Goal: Information Seeking & Learning: Learn about a topic

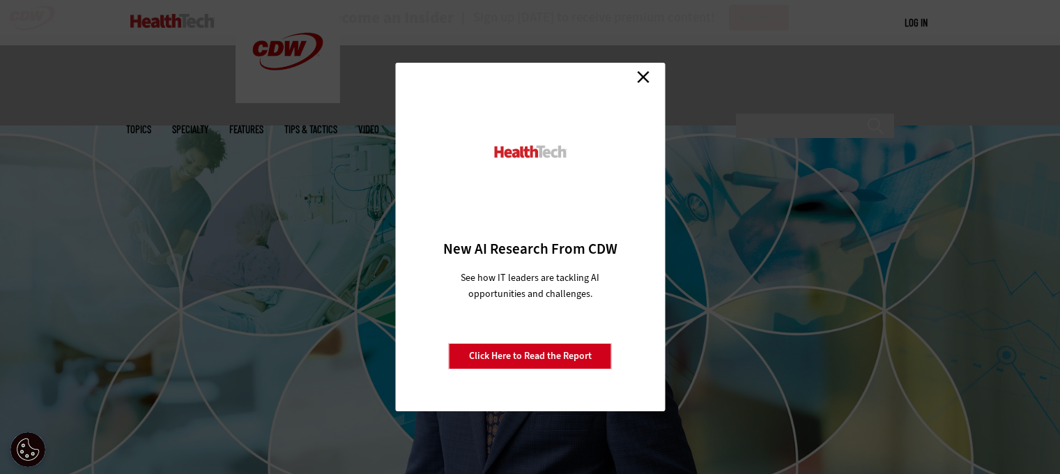
drag, startPoint x: 0, startPoint y: 0, endPoint x: 641, endPoint y: 75, distance: 645.7
click at [641, 75] on link "Close" at bounding box center [643, 76] width 21 height 21
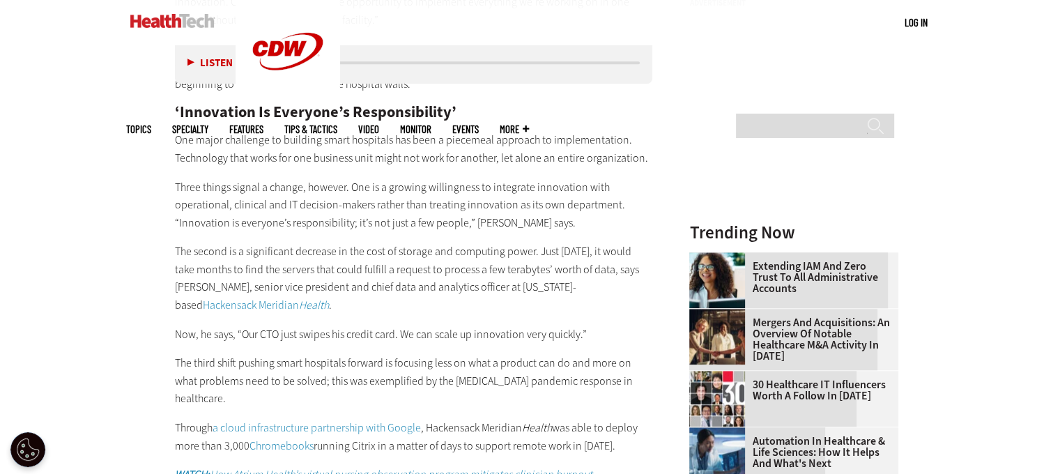
scroll to position [1447, 0]
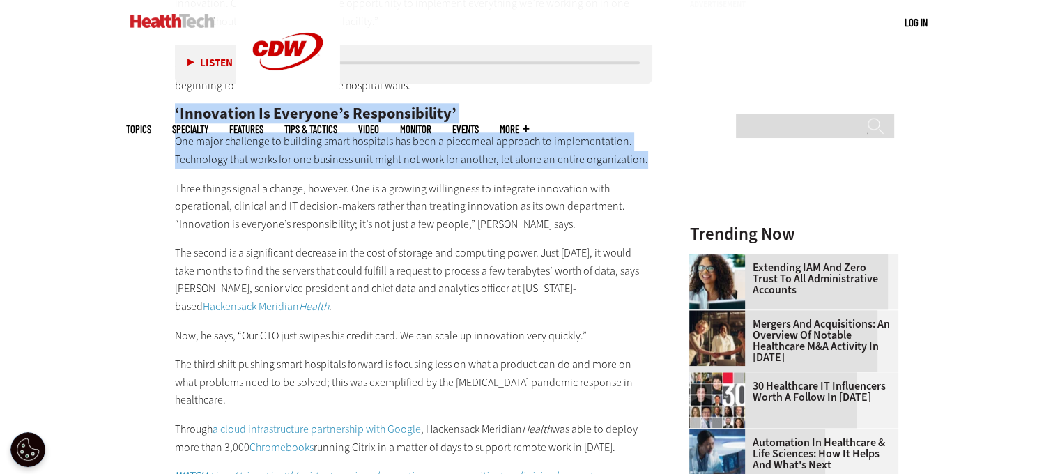
drag, startPoint x: 174, startPoint y: 112, endPoint x: 644, endPoint y: 160, distance: 473.0
click at [483, 157] on p "One major challenge to building smart hospitals has been a piecemeal approach t…" at bounding box center [414, 150] width 478 height 36
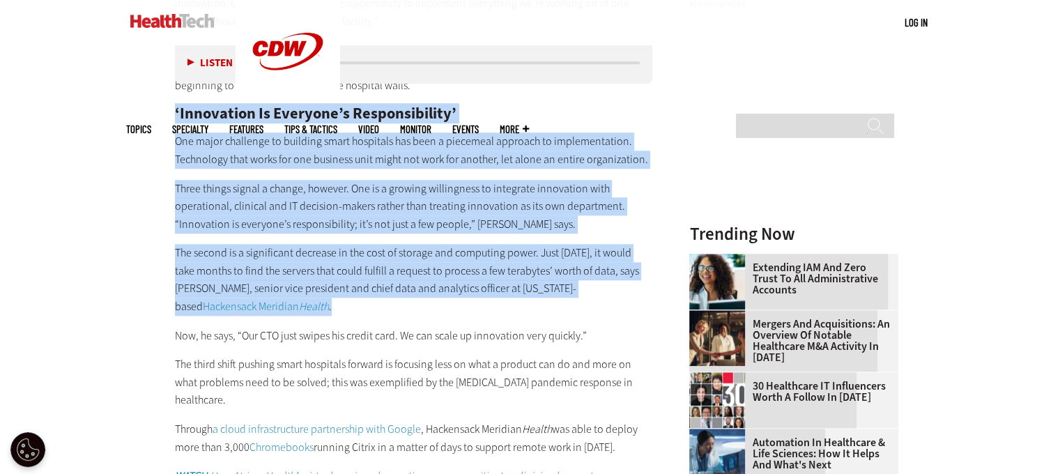
drag, startPoint x: 174, startPoint y: 117, endPoint x: 369, endPoint y: 309, distance: 273.6
click at [369, 309] on div "Due to open in early 2025, the new hospital is poised to change the way clinica…" at bounding box center [414, 365] width 478 height 979
copy div "‘Innovation Is Everyone’s Responsibility’ One major challenge to building smart…"
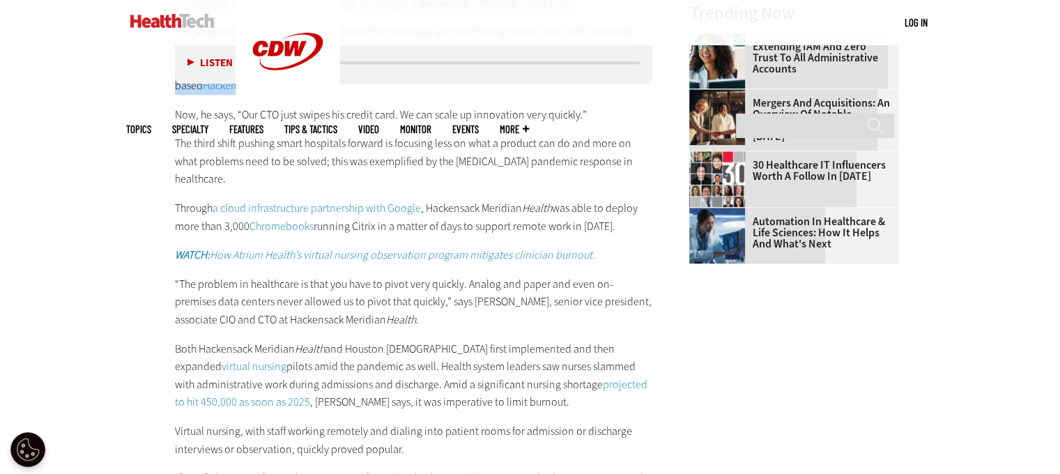
scroll to position [1670, 0]
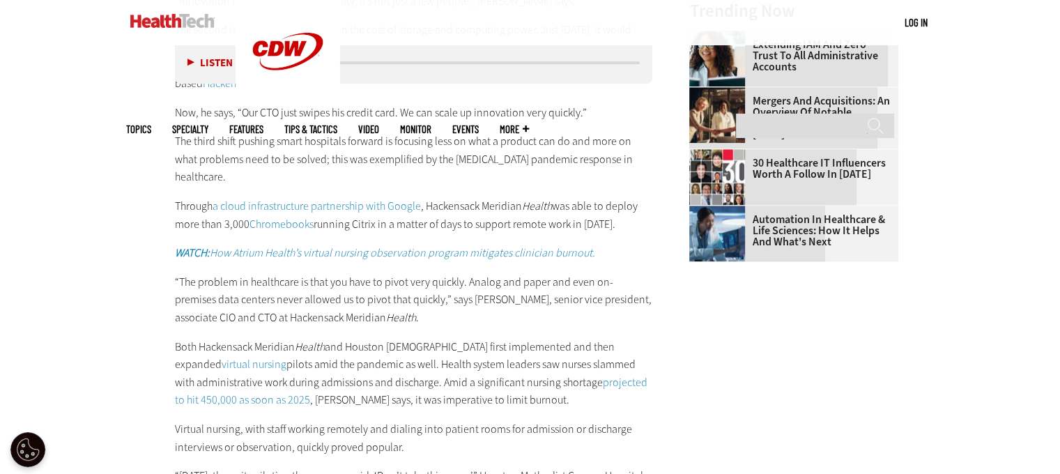
drag, startPoint x: 174, startPoint y: 138, endPoint x: 647, endPoint y: 206, distance: 478.3
copy div "The third shift pushing smart hospitals forward is focusing less on what a prod…"
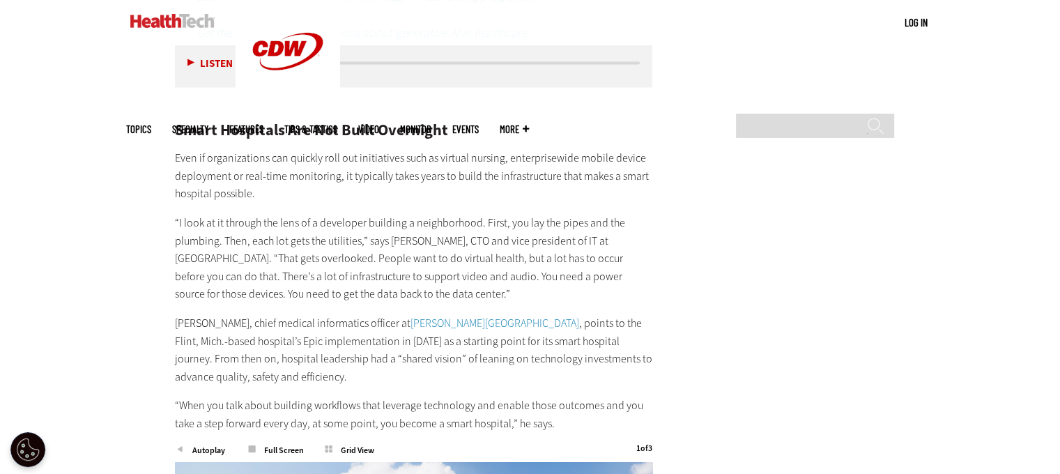
scroll to position [2646, 0]
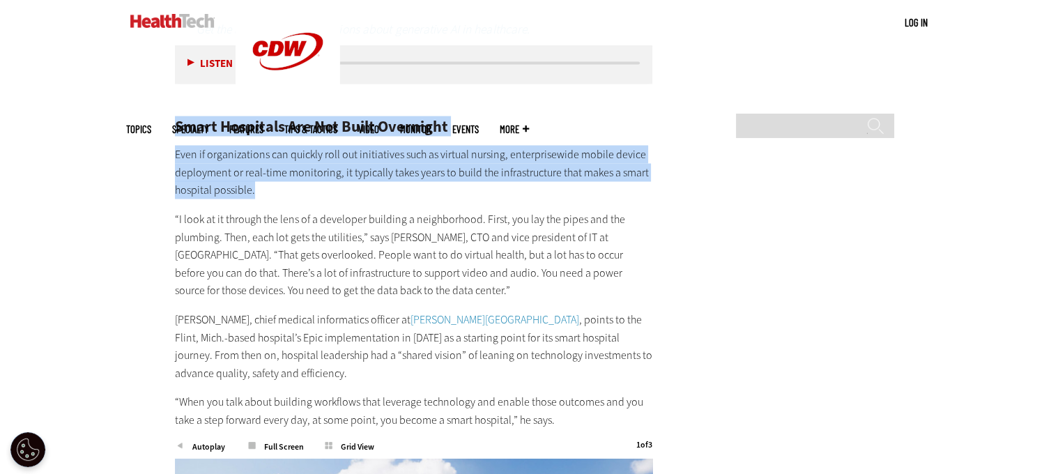
drag, startPoint x: 173, startPoint y: 110, endPoint x: 510, endPoint y: 167, distance: 341.4
click at [510, 167] on article "[DATE] Twitter Facebook LinkedIn Reddit Flipboard Email Patient-Centered Care S…" at bounding box center [400, 186] width 506 height 4520
copy div "Smart Hospitals Are Not Built Overnight Even if organizations can quickly roll …"
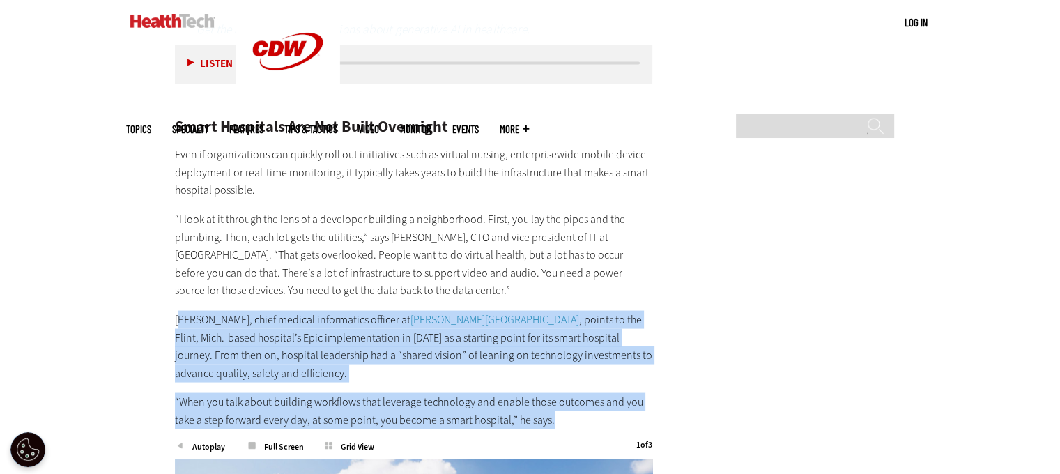
drag, startPoint x: 178, startPoint y: 304, endPoint x: 566, endPoint y: 396, distance: 398.4
click at [566, 396] on div "Related Content: Find out how health IT enables providers to optimize care. Exp…" at bounding box center [414, 92] width 478 height 671
copy div "r. [PERSON_NAME], chief medical informatics officer at [PERSON_NAME][GEOGRAPHIC…"
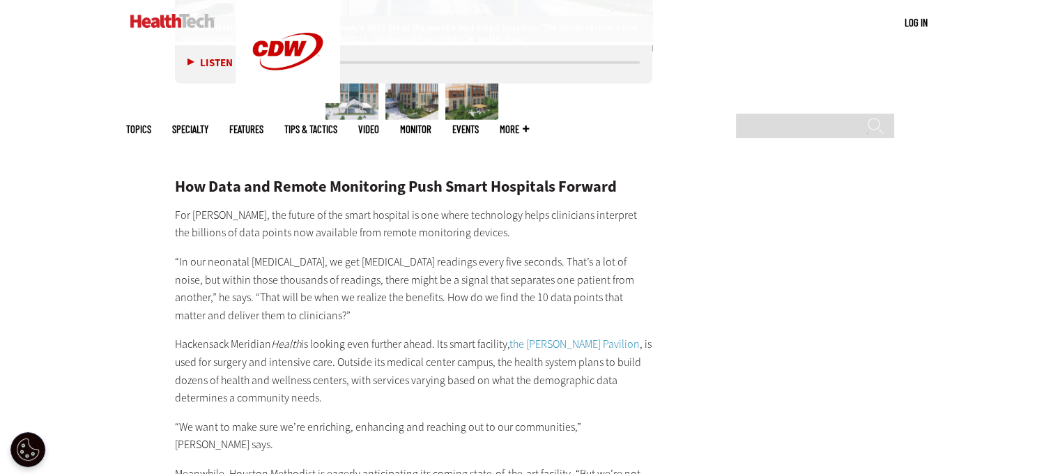
scroll to position [3371, 0]
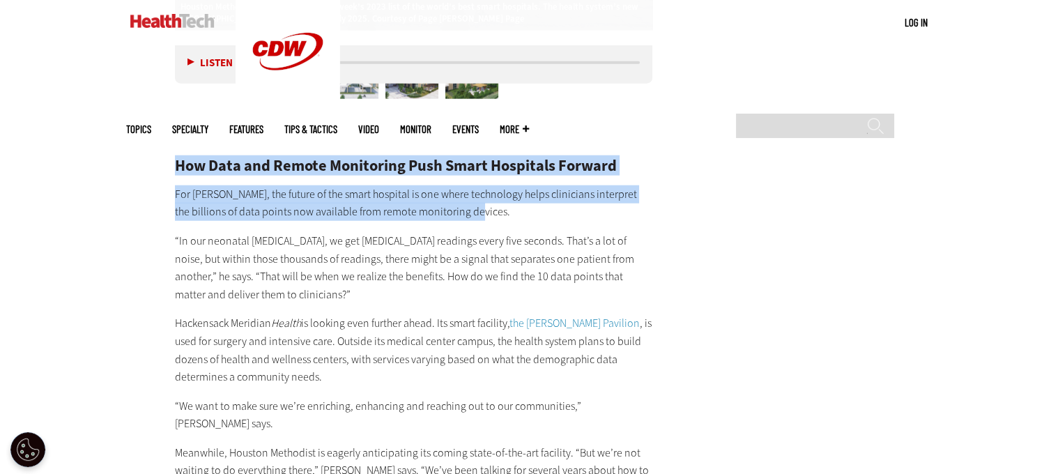
drag, startPoint x: 178, startPoint y: 147, endPoint x: 459, endPoint y: 190, distance: 284.3
copy div "How Data and Remote Monitoring Push Smart Hospitals Forward For [PERSON_NAME], …"
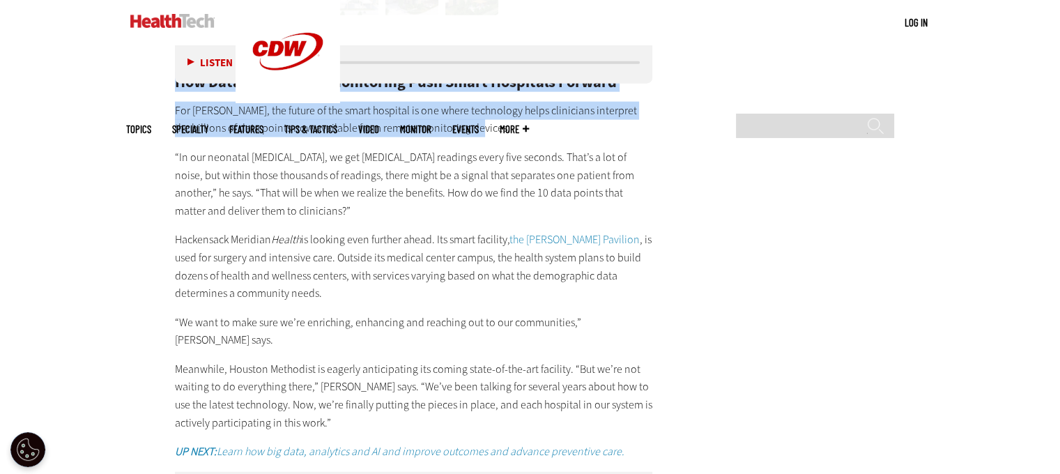
scroll to position [3427, 0]
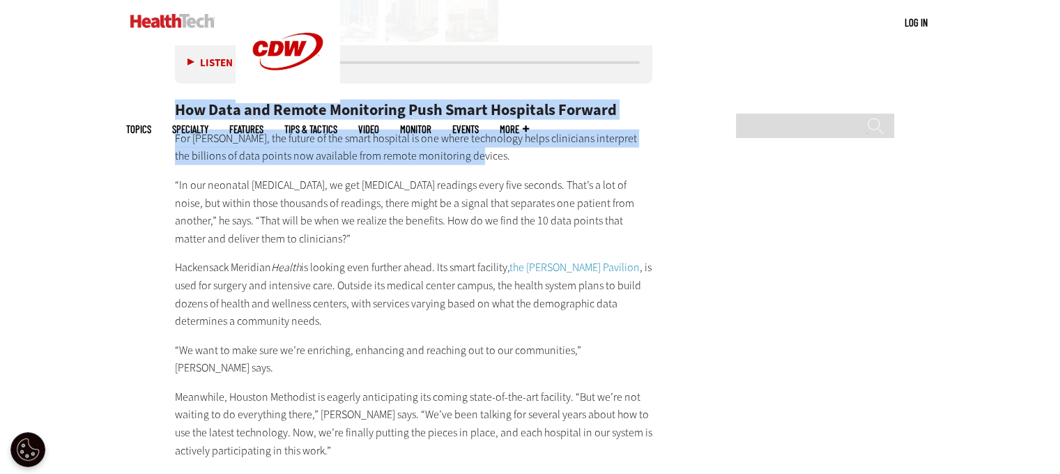
copy div "How Data and Remote Monitoring Push Smart Hospitals Forward For [PERSON_NAME], …"
